Goal: Transaction & Acquisition: Download file/media

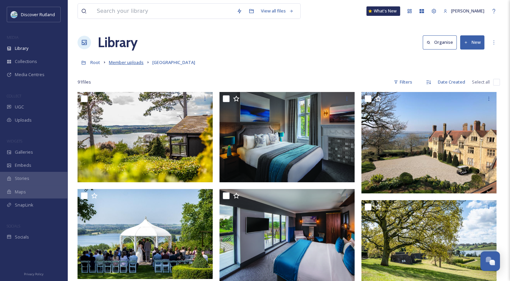
click at [124, 63] on span "Member uploads" at bounding box center [126, 62] width 35 height 6
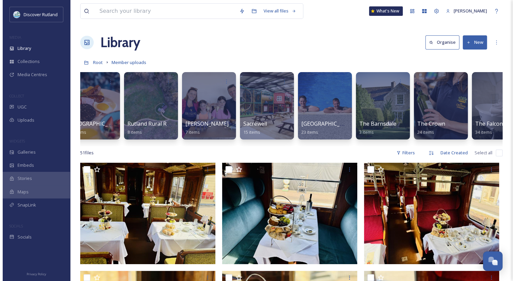
scroll to position [0, 715]
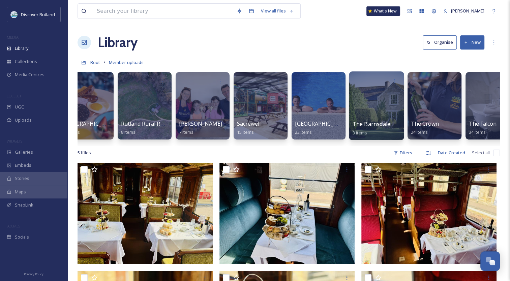
click at [375, 103] on div at bounding box center [376, 105] width 55 height 69
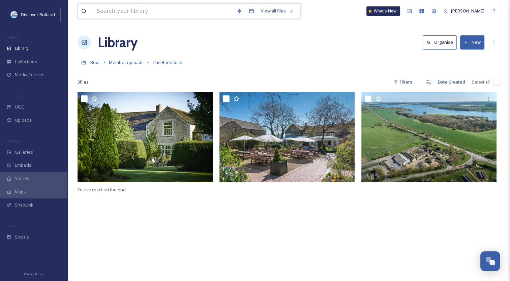
click at [107, 13] on input at bounding box center [163, 11] width 140 height 15
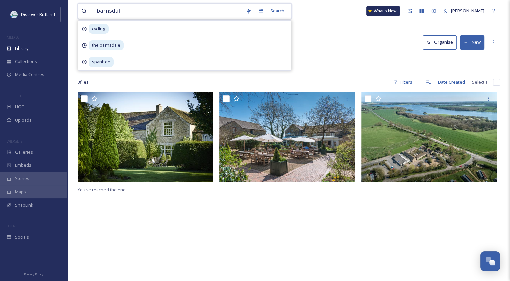
type input "barnsdale"
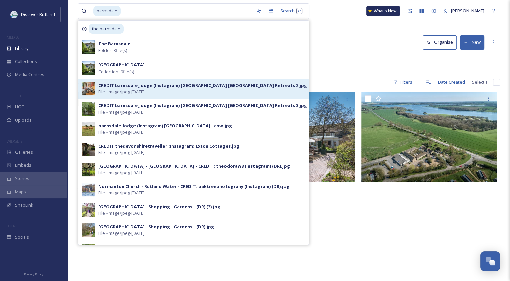
click at [128, 89] on span "File - image/jpeg - [DATE]" at bounding box center [121, 92] width 46 height 6
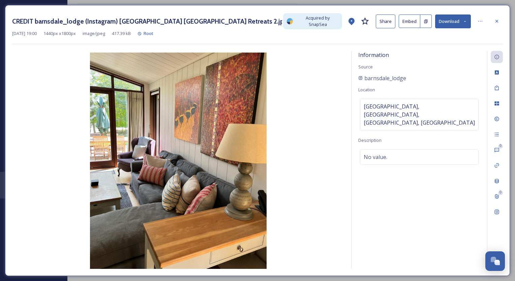
click at [447, 18] on button "Download" at bounding box center [453, 21] width 36 height 14
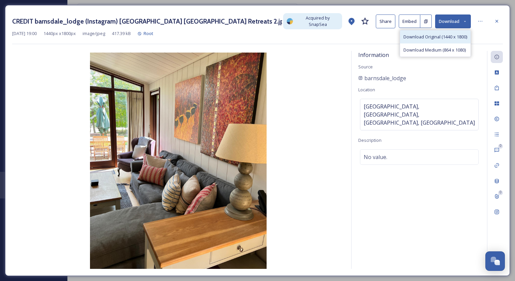
click at [434, 31] on div "Download Original (1440 x 1800)" at bounding box center [435, 36] width 70 height 13
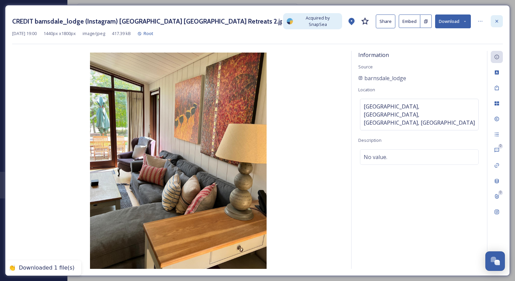
click at [496, 19] on icon at bounding box center [496, 21] width 5 height 5
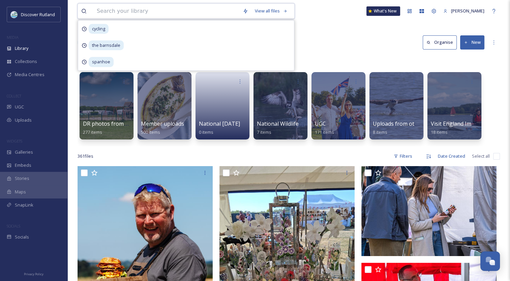
click at [186, 12] on input at bounding box center [166, 11] width 146 height 15
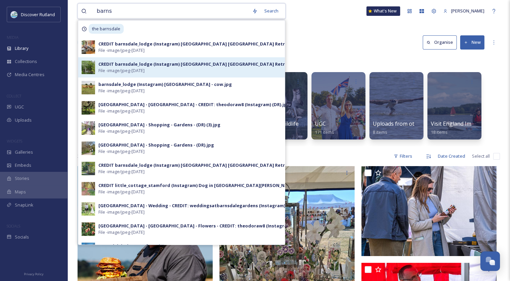
type input "barns"
click at [163, 66] on div "CREDIT barnsdale_lodge (Instagram) [GEOGRAPHIC_DATA] [GEOGRAPHIC_DATA] Retreats…" at bounding box center [202, 64] width 209 height 6
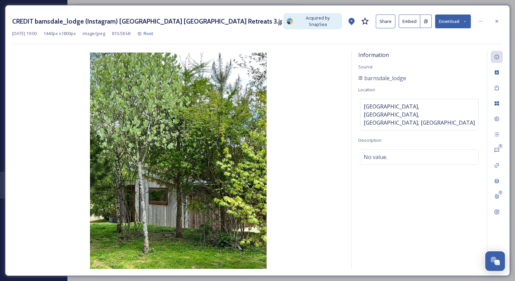
click at [454, 19] on button "Download" at bounding box center [453, 21] width 36 height 14
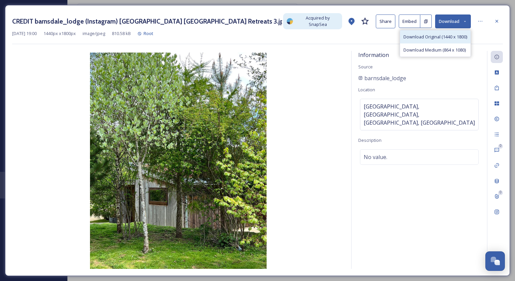
click at [438, 34] on span "Download Original (1440 x 1800)" at bounding box center [435, 37] width 64 height 6
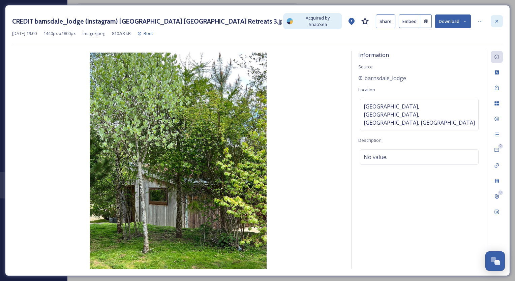
click at [499, 20] on icon at bounding box center [496, 21] width 5 height 5
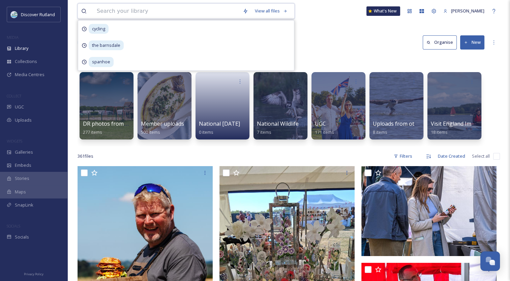
click at [195, 16] on input at bounding box center [166, 11] width 146 height 15
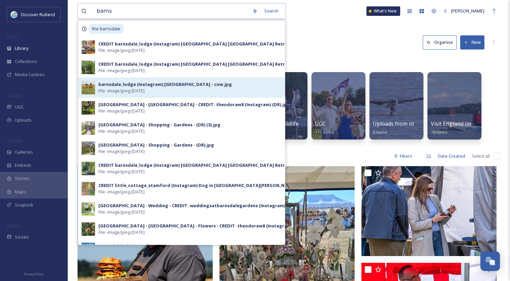
type input "barns"
click at [215, 85] on div "barnsdale_lodge (Instagram) [GEOGRAPHIC_DATA] - cow.jpg" at bounding box center [164, 84] width 133 height 6
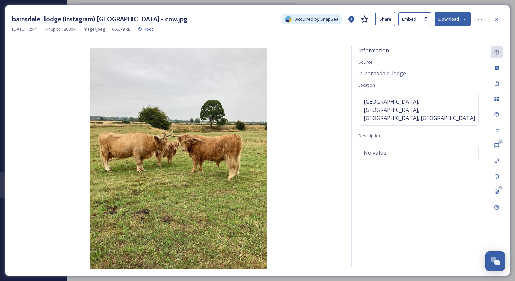
click at [454, 20] on button "Download" at bounding box center [453, 19] width 36 height 14
click at [442, 34] on span "Download Original (1440 x 1800)" at bounding box center [435, 34] width 64 height 6
